Goal: Navigation & Orientation: Find specific page/section

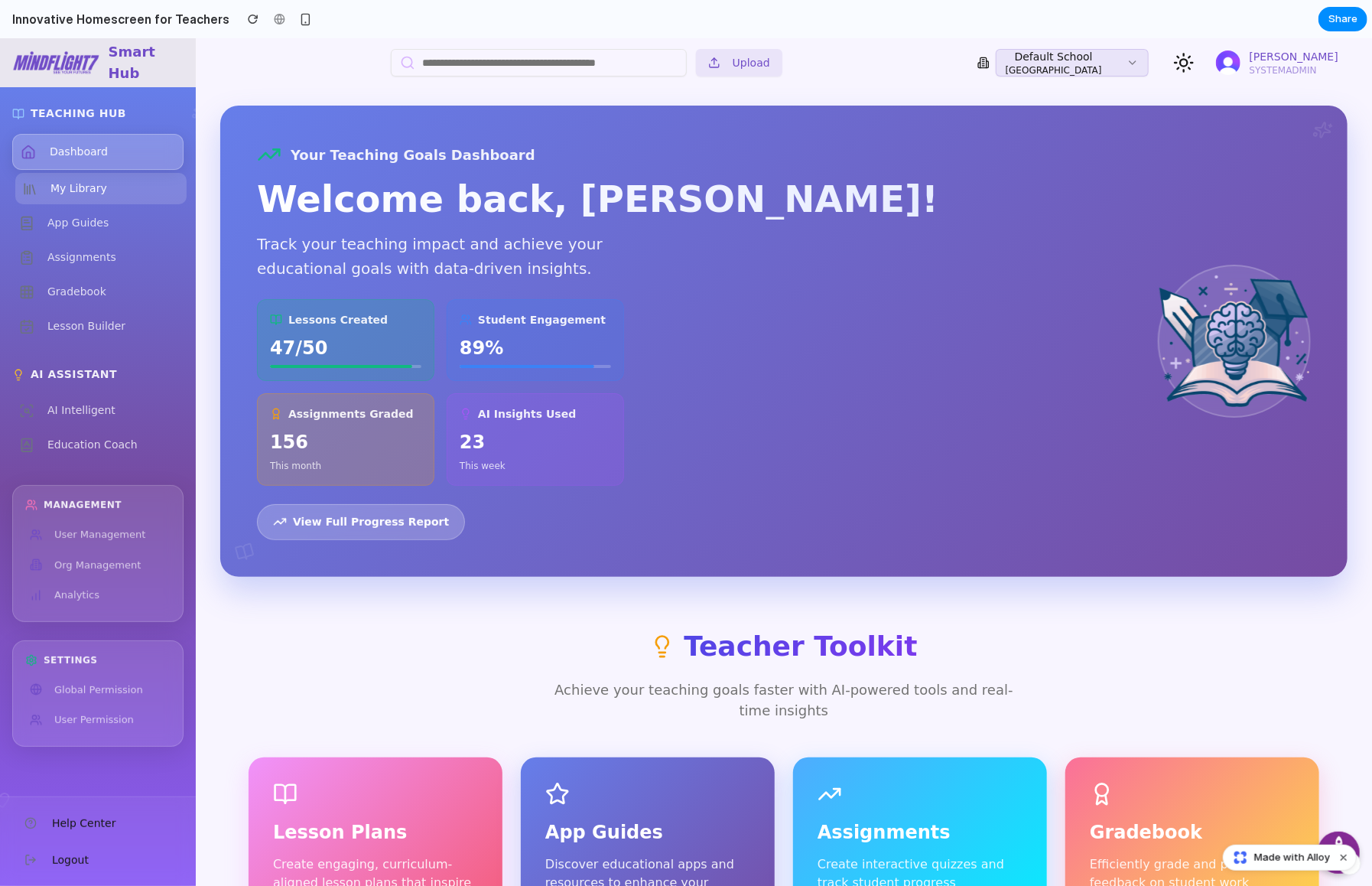
click at [77, 184] on span "My Library" at bounding box center [79, 187] width 57 height 16
click at [87, 230] on link "App Guides" at bounding box center [101, 222] width 172 height 32
click at [87, 259] on span "Assignments" at bounding box center [85, 256] width 69 height 16
click at [78, 292] on span "Gradebook" at bounding box center [80, 291] width 59 height 16
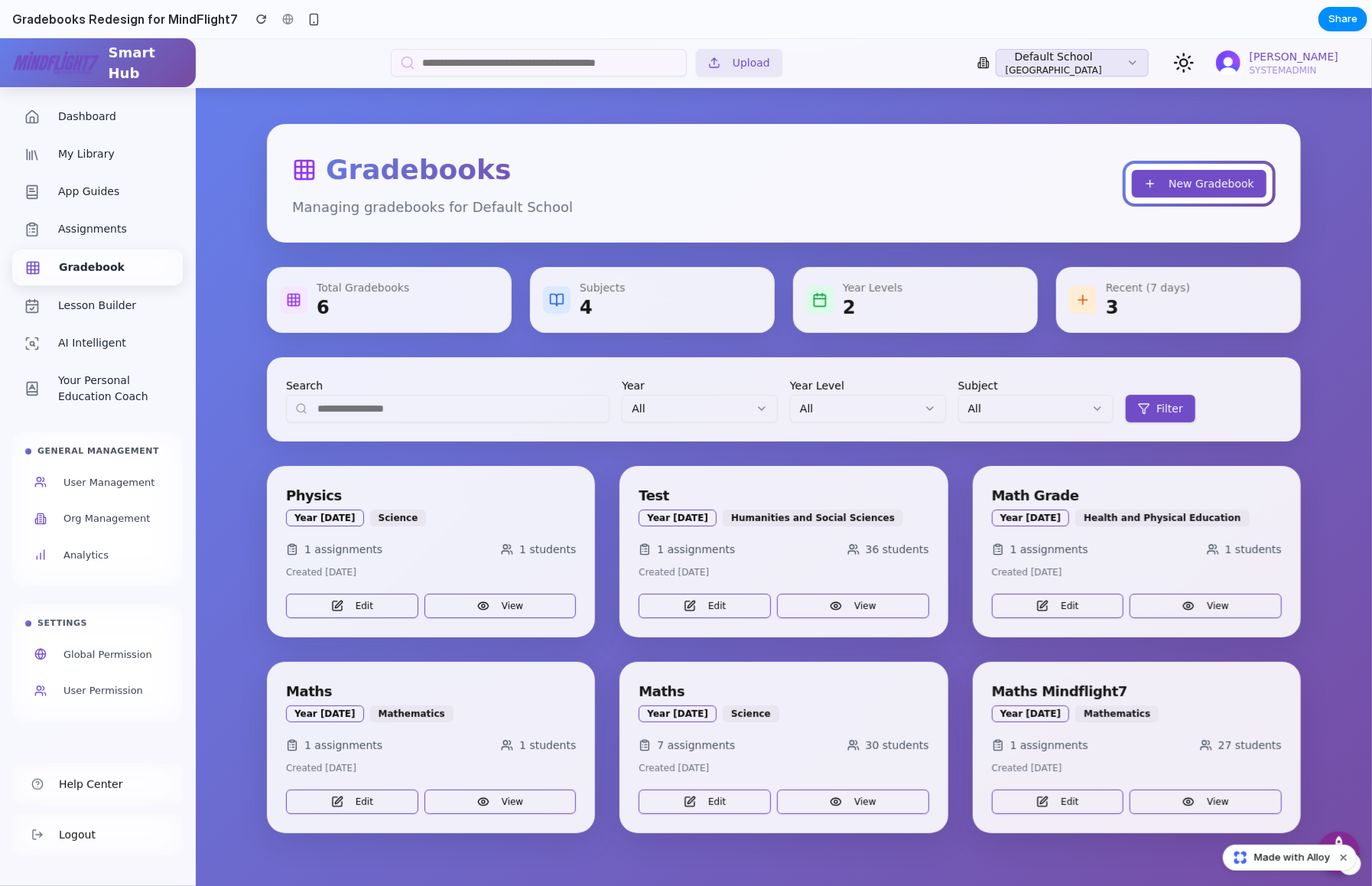
click at [1100, 188] on div "Gradebooks Managing gradebooks for Default School New Gradebook" at bounding box center [784, 182] width 1034 height 119
